Goal: Transaction & Acquisition: Book appointment/travel/reservation

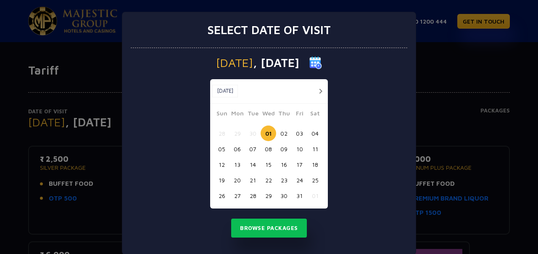
click at [218, 166] on button "12" at bounding box center [222, 164] width 16 height 16
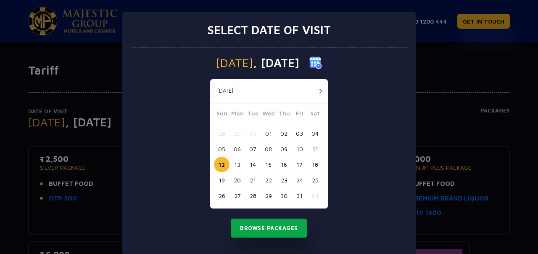
click at [267, 226] on button "Browse Packages" at bounding box center [269, 227] width 76 height 19
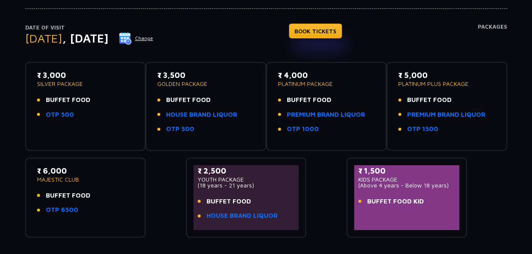
scroll to position [42, 0]
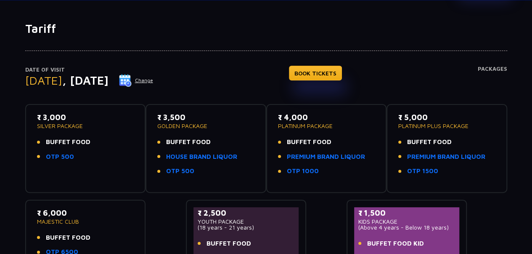
click at [391, 86] on div "Date of Visit Sunday , 12 Oct 2025 Change BOOK TICKETS Packages" at bounding box center [266, 85] width 482 height 39
drag, startPoint x: 49, startPoint y: 139, endPoint x: 84, endPoint y: 140, distance: 35.3
click at [84, 140] on span "BUFFET FOOD" at bounding box center [68, 142] width 45 height 10
click at [111, 143] on li "BUFFET FOOD" at bounding box center [85, 142] width 97 height 10
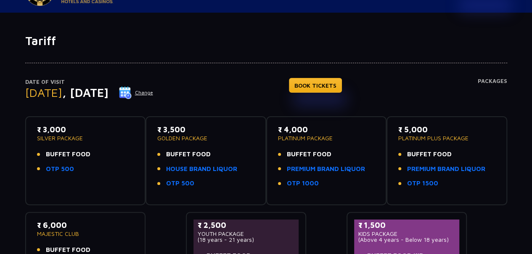
scroll to position [42, 0]
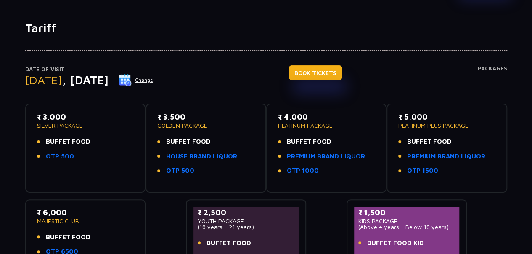
click at [333, 76] on link "BOOK TICKETS" at bounding box center [315, 72] width 53 height 15
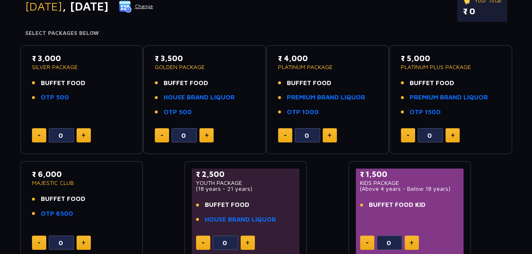
scroll to position [126, 0]
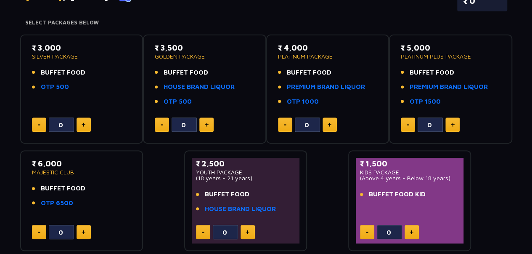
click at [209, 124] on button at bounding box center [206, 124] width 14 height 14
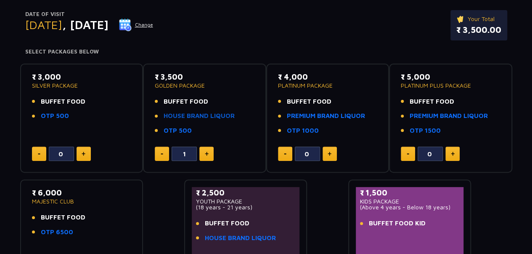
scroll to position [84, 0]
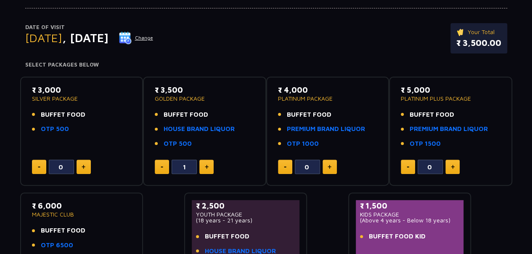
click at [164, 170] on button at bounding box center [162, 166] width 14 height 14
type input "0"
click at [87, 169] on button at bounding box center [84, 166] width 14 height 14
click at [40, 168] on button at bounding box center [39, 166] width 14 height 14
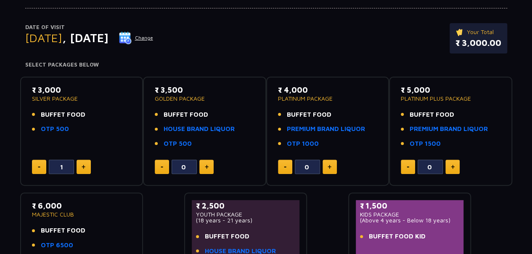
click at [40, 168] on button at bounding box center [39, 166] width 14 height 14
type input "0"
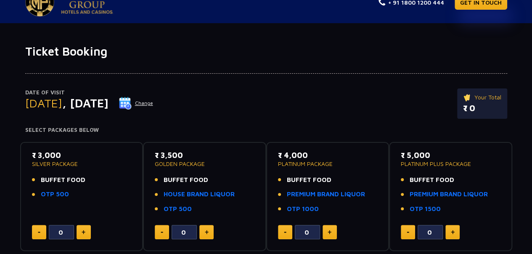
scroll to position [0, 0]
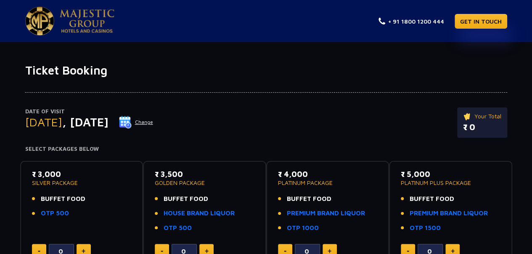
click at [323, 129] on div "Date of Visit [DATE] Change Your Total ₹ 0" at bounding box center [266, 126] width 482 height 39
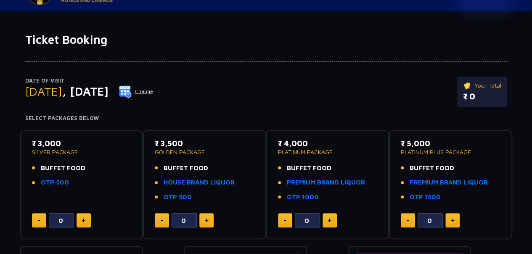
scroll to position [42, 0]
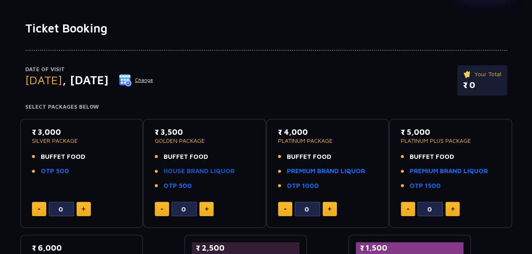
click at [210, 169] on link "HOUSE BRAND LIQUOR" at bounding box center [199, 171] width 71 height 10
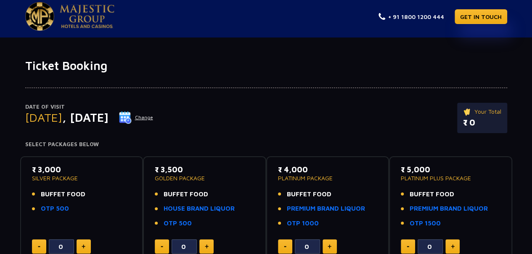
scroll to position [0, 0]
